Goal: Information Seeking & Learning: Learn about a topic

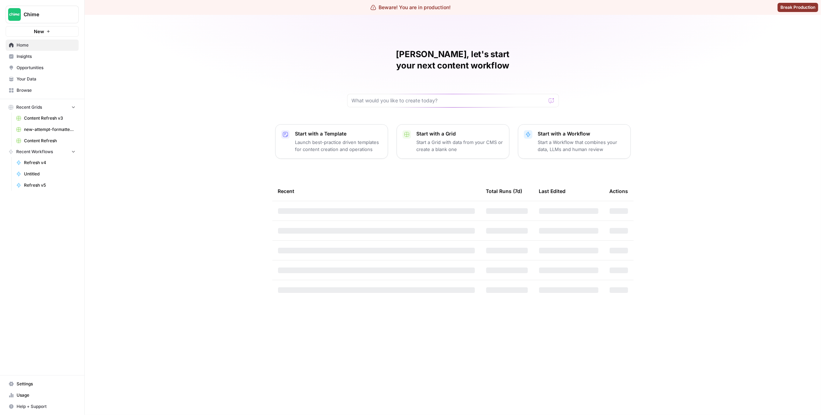
click at [48, 16] on span "Chime" at bounding box center [45, 14] width 43 height 7
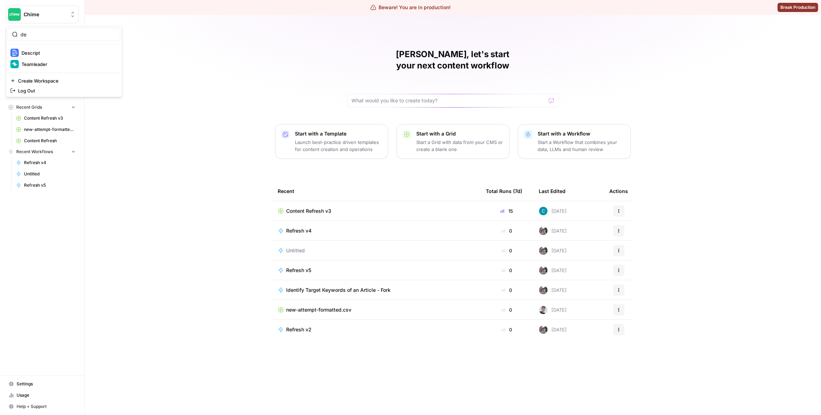
type input "de"
click at [74, 50] on span "Descript" at bounding box center [68, 52] width 93 height 7
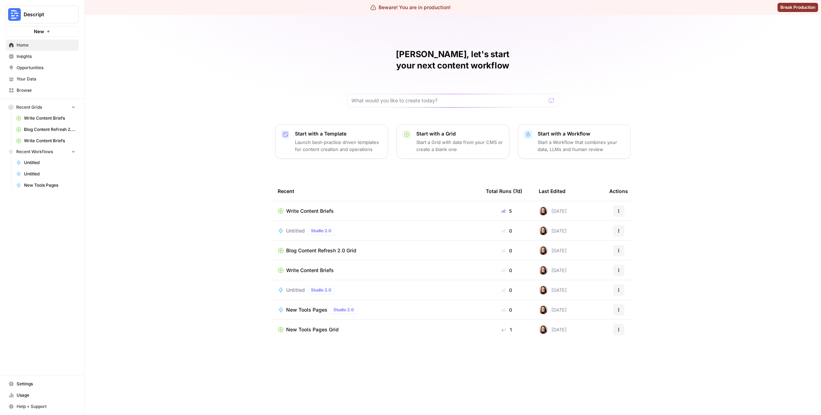
click at [184, 136] on div "Matias, let's start your next content workflow Start with a Template Launch bes…" at bounding box center [453, 215] width 736 height 400
click at [44, 57] on span "Insights" at bounding box center [46, 56] width 59 height 6
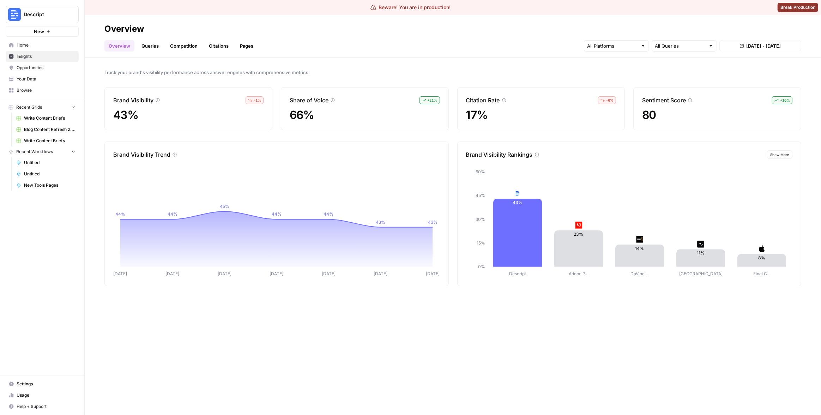
click at [155, 48] on link "Queries" at bounding box center [150, 45] width 26 height 11
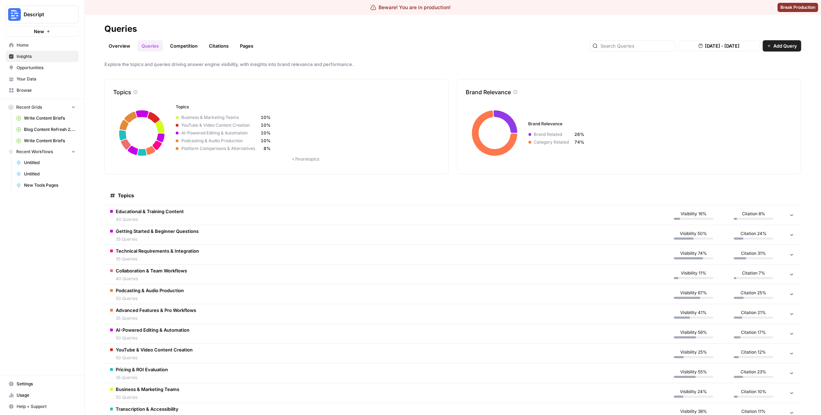
scroll to position [47, 0]
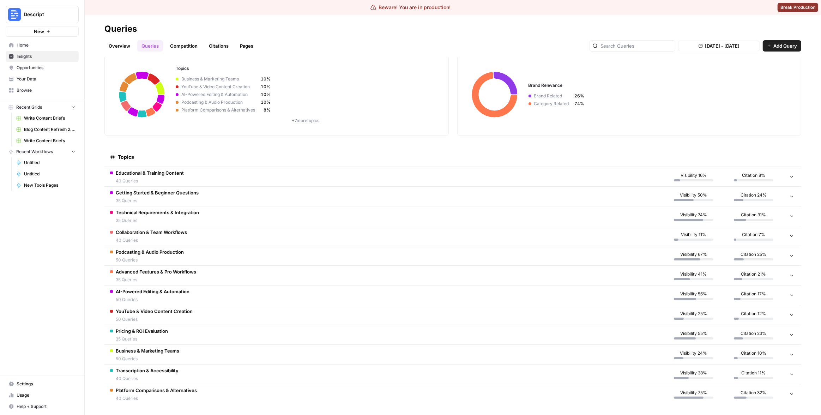
click at [199, 317] on td "YouTube & Video Content Creation 50 Queries" at bounding box center [383, 314] width 559 height 19
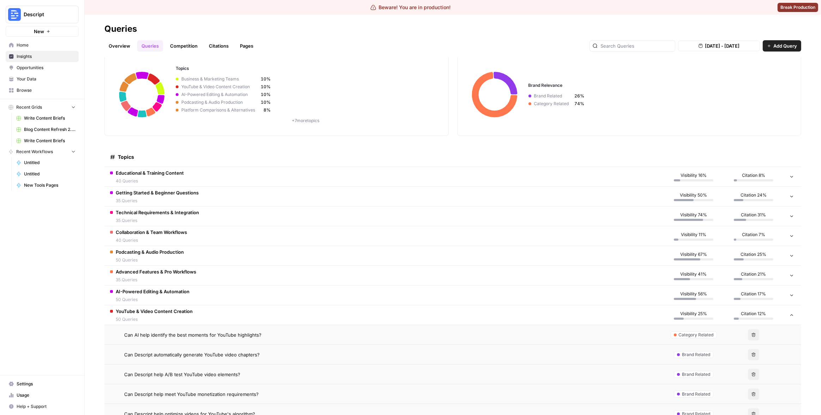
scroll to position [55, 0]
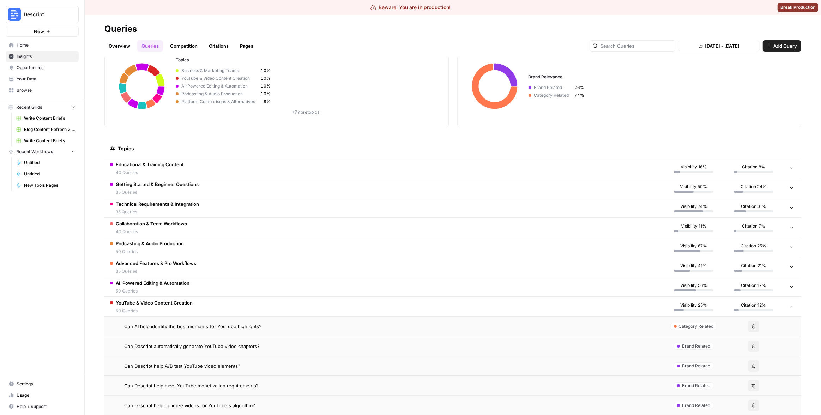
click at [213, 326] on span "Can AI help identify the best moments for YouTube highlights?" at bounding box center [192, 326] width 137 height 7
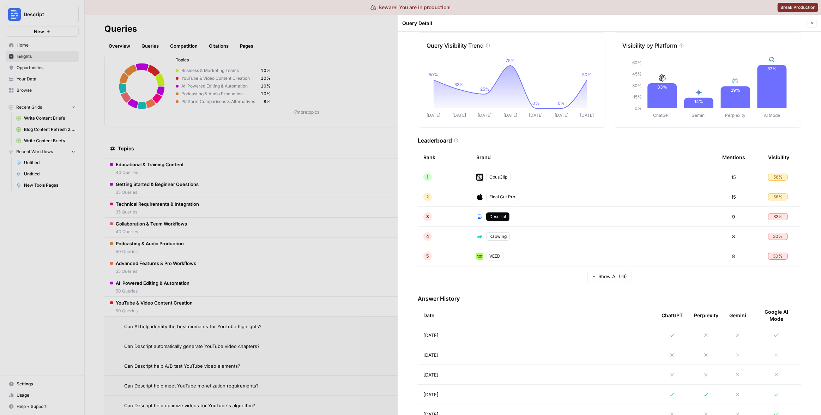
scroll to position [110, 0]
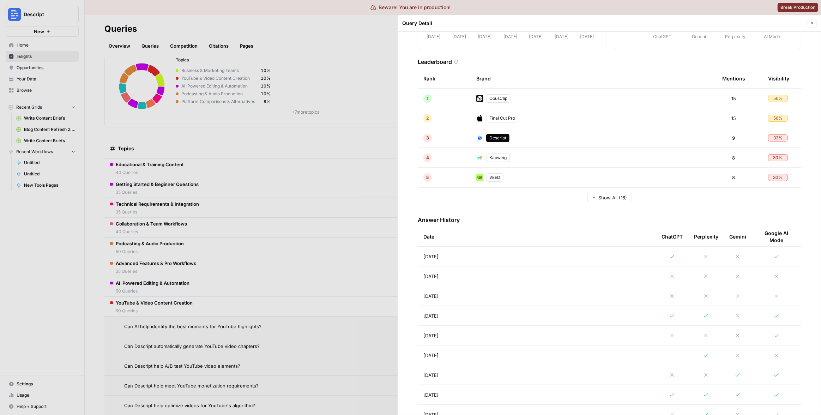
click at [579, 313] on td "Aug 29, 2025" at bounding box center [537, 315] width 238 height 19
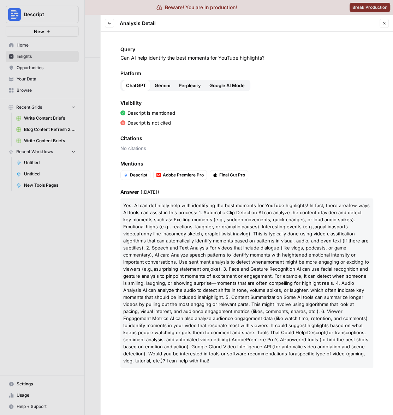
click at [365, 176] on ul "Descript Adobe Premiere Pro Final Cut Pro" at bounding box center [246, 175] width 252 height 10
click at [286, 294] on span "highlight. 5. Content Summarization Some AI tools can summarize longer videos b…" at bounding box center [245, 314] width 244 height 41
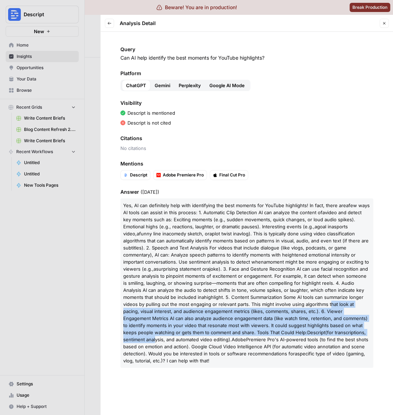
drag, startPoint x: 309, startPoint y: 333, endPoint x: 272, endPoint y: 305, distance: 46.7
click at [272, 305] on p "Yes, AI can definitely help with identifying the best moments for YouTube highl…" at bounding box center [246, 282] width 252 height 169
click at [272, 305] on span "highlight. 5. Content Summarization Some AI tools can summarize longer videos b…" at bounding box center [245, 314] width 244 height 41
drag, startPoint x: 313, startPoint y: 330, endPoint x: 290, endPoint y: 311, distance: 30.3
click at [290, 311] on p "Yes, AI can definitely help with identifying the best moments for YouTube highl…" at bounding box center [246, 282] width 252 height 169
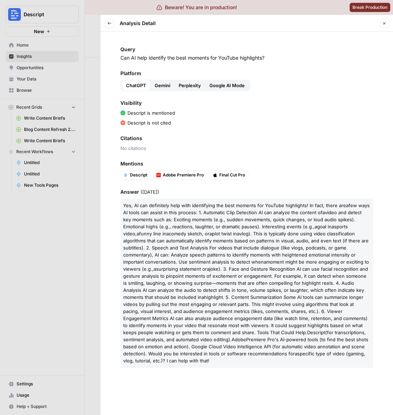
click at [287, 309] on span "highlight. 5. Content Summarization Some AI tools can summarize longer videos b…" at bounding box center [245, 314] width 244 height 41
click at [306, 236] on p "Yes, AI can definitely help with identifying the best moments for YouTube highl…" at bounding box center [246, 282] width 252 height 169
drag, startPoint x: 255, startPoint y: 249, endPoint x: 266, endPoint y: 242, distance: 12.7
click at [255, 249] on span "vlog). This is typically done using video classification algorithms that can au…" at bounding box center [245, 248] width 245 height 34
click at [285, 186] on div "Query Can AI help identify the best moments for YouTube highlights? Platform Ch…" at bounding box center [247, 223] width 292 height 383
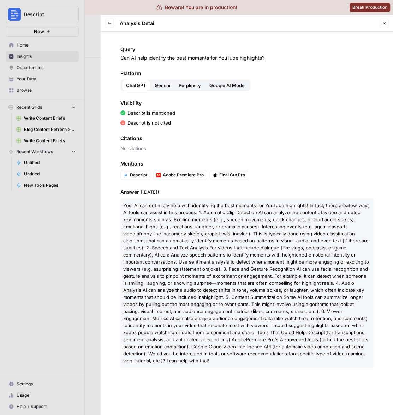
click at [350, 160] on span "Mentions" at bounding box center [246, 163] width 252 height 7
click at [305, 160] on span "Mentions" at bounding box center [246, 163] width 252 height 7
click at [111, 163] on div "Query Can AI help identify the best moments for YouTube highlights? Platform Ch…" at bounding box center [247, 223] width 292 height 383
click at [92, 167] on div at bounding box center [196, 207] width 393 height 415
